Goal: Task Accomplishment & Management: Manage account settings

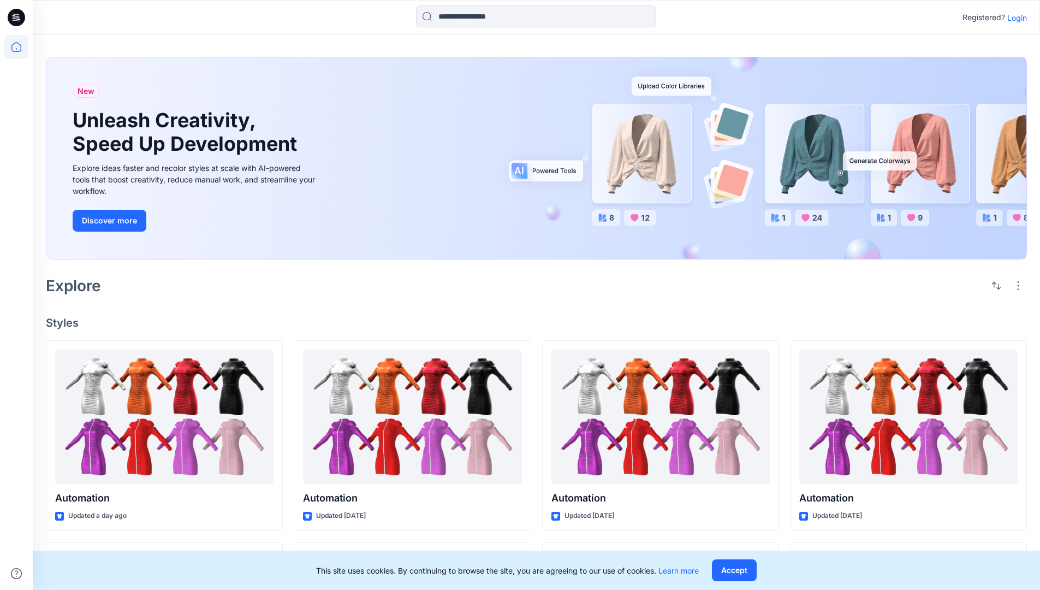
click at [1015, 17] on p "Login" at bounding box center [1017, 17] width 20 height 11
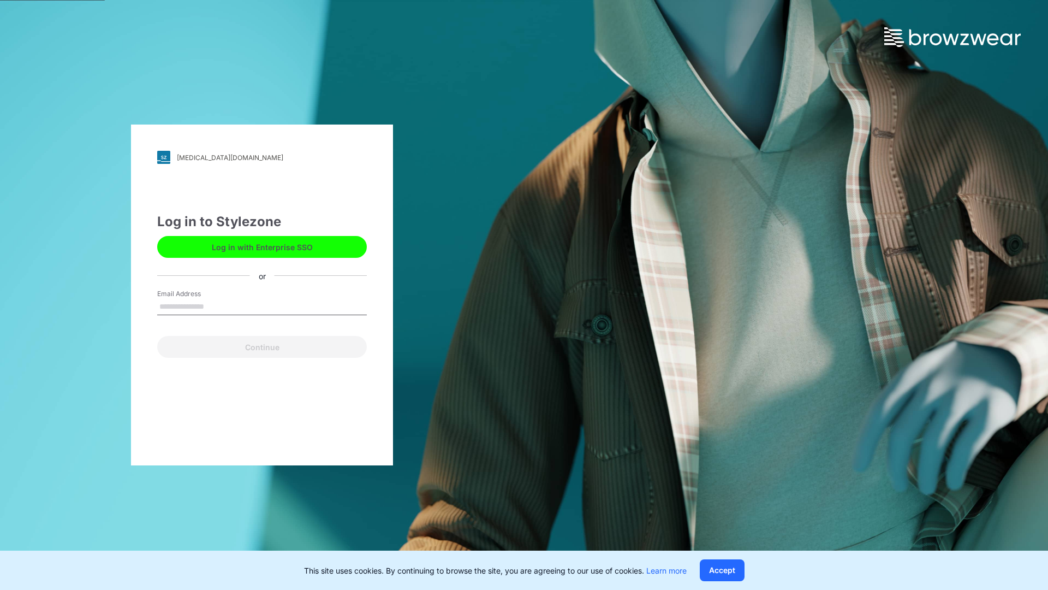
click at [216, 306] on input "Email Address" at bounding box center [262, 307] width 210 height 16
type input "**********"
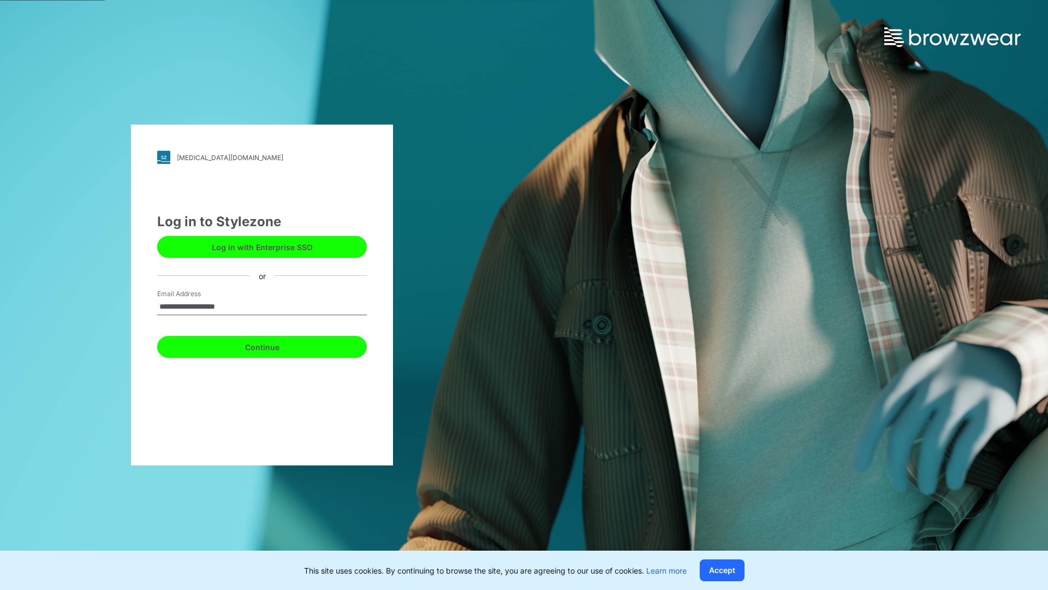
click at [274, 345] on button "Continue" at bounding box center [262, 347] width 210 height 22
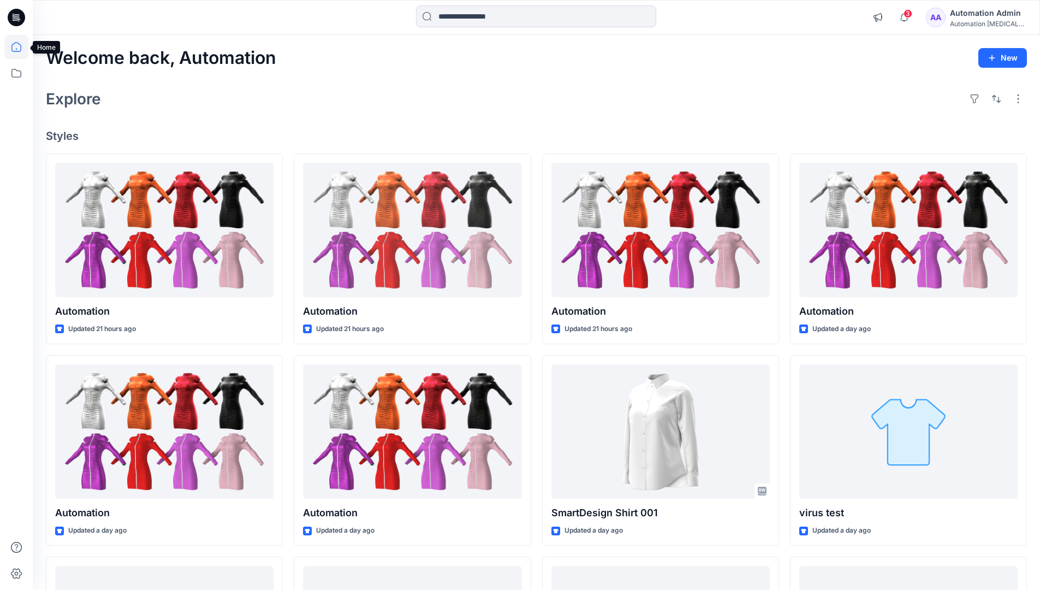
click at [21, 47] on icon at bounding box center [16, 47] width 10 height 10
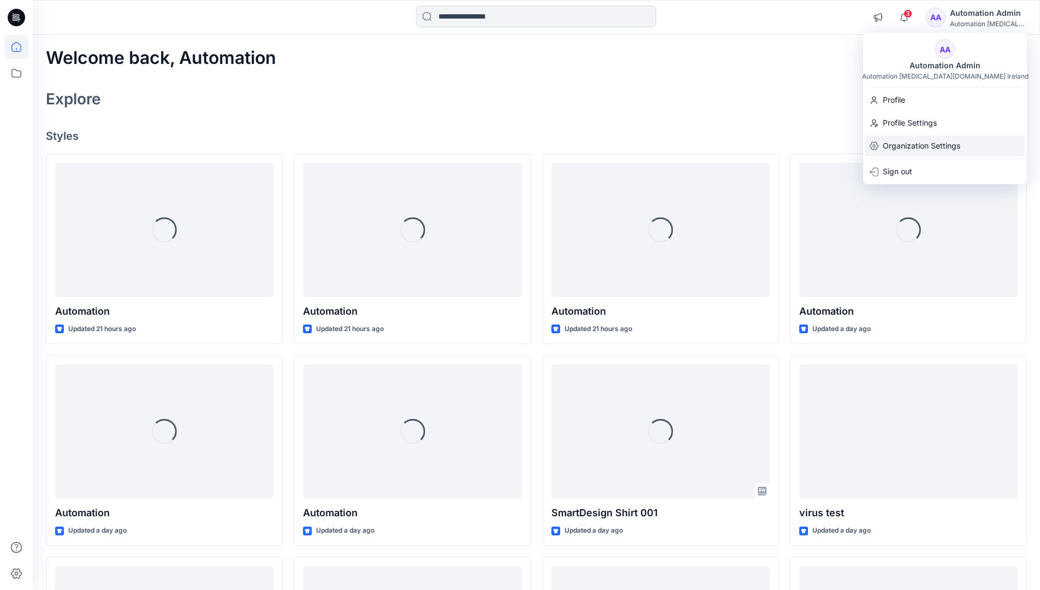
click at [928, 140] on p "Organization Settings" at bounding box center [922, 145] width 78 height 21
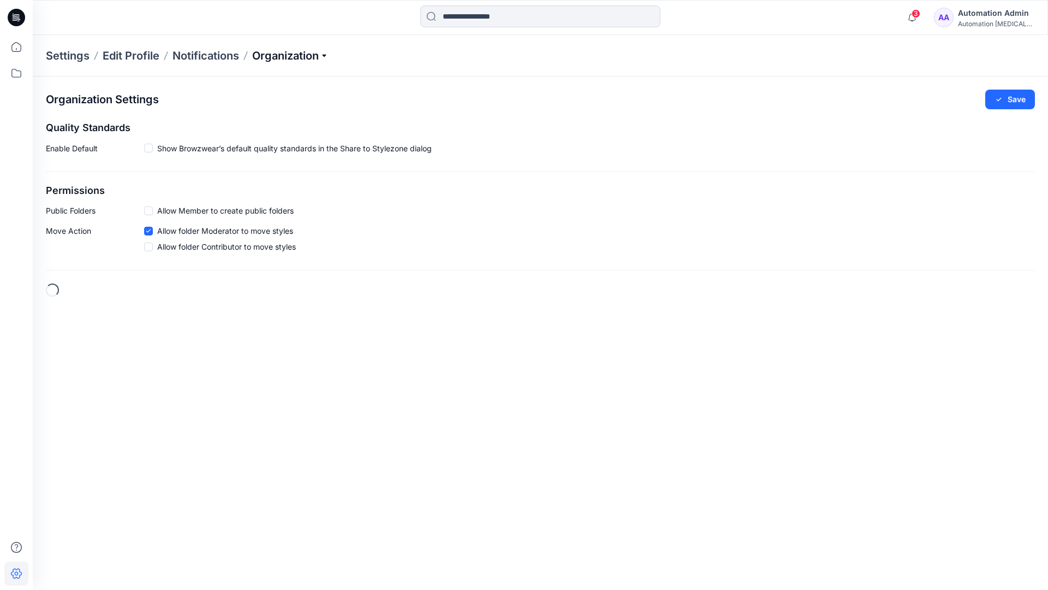
click at [328, 55] on p "Organization" at bounding box center [290, 55] width 76 height 15
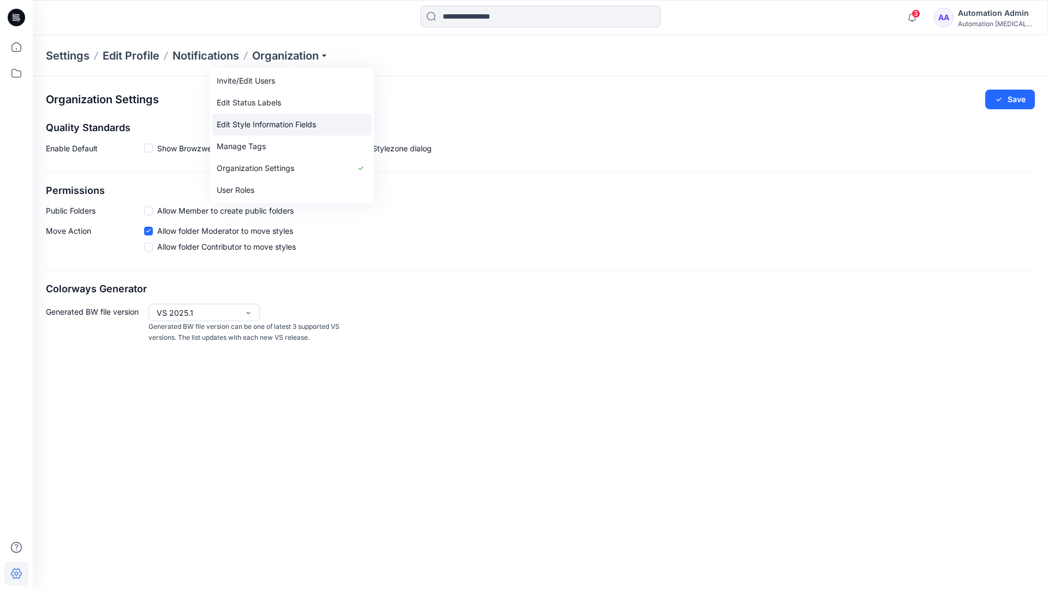
click at [287, 122] on link "Edit Style Information Fields" at bounding box center [291, 125] width 159 height 22
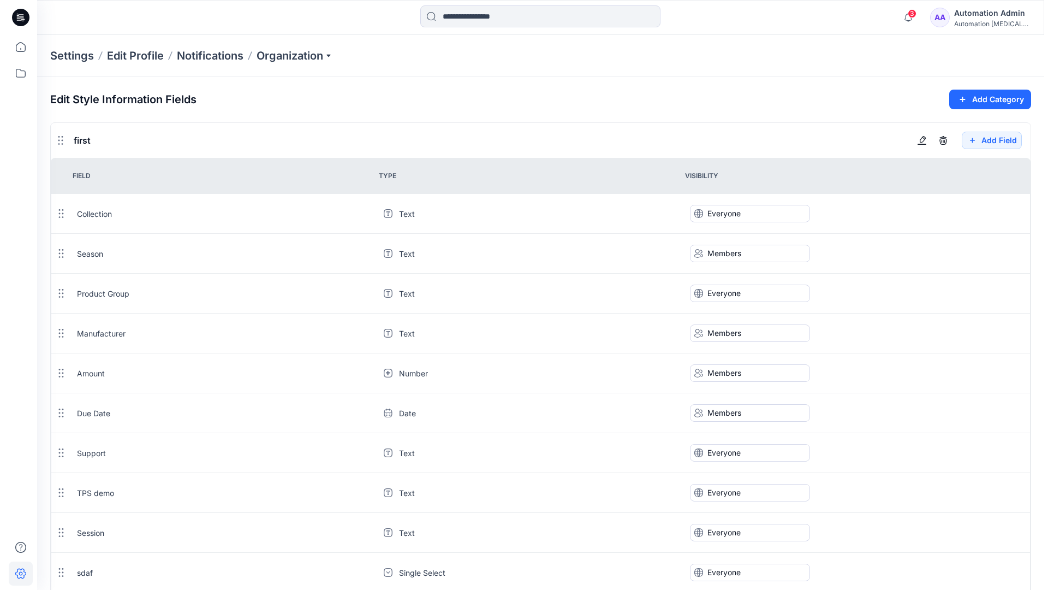
scroll to position [983, 0]
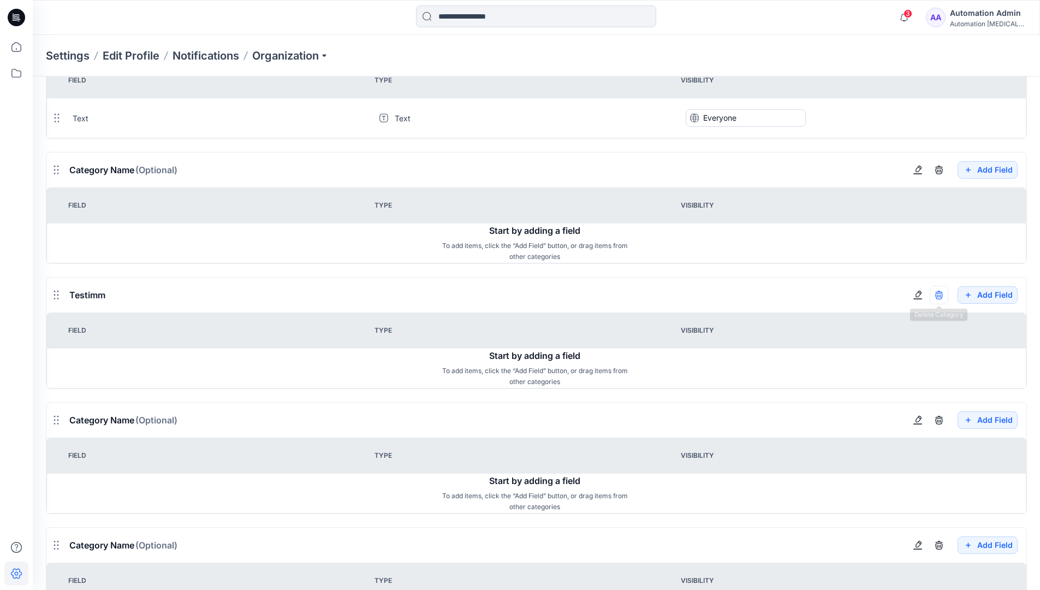
click at [939, 294] on icon "button" at bounding box center [939, 295] width 9 height 9
click at [982, 10] on div "Automation Admin" at bounding box center [988, 13] width 76 height 13
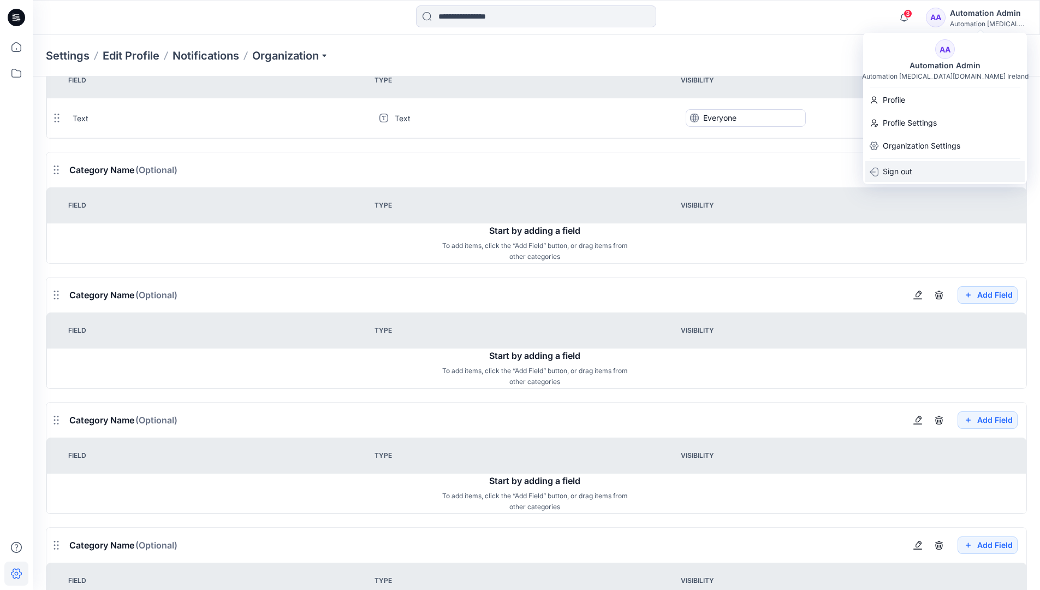
click at [901, 170] on p "Sign out" at bounding box center [897, 171] width 29 height 21
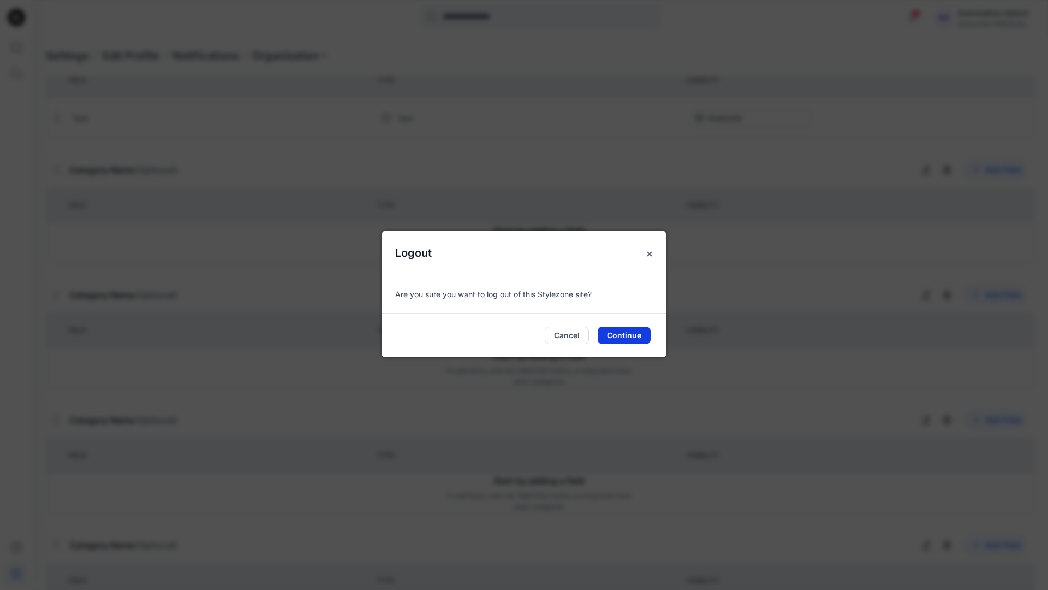
click at [637, 335] on button "Continue" at bounding box center [624, 335] width 53 height 17
